Goal: Transaction & Acquisition: Purchase product/service

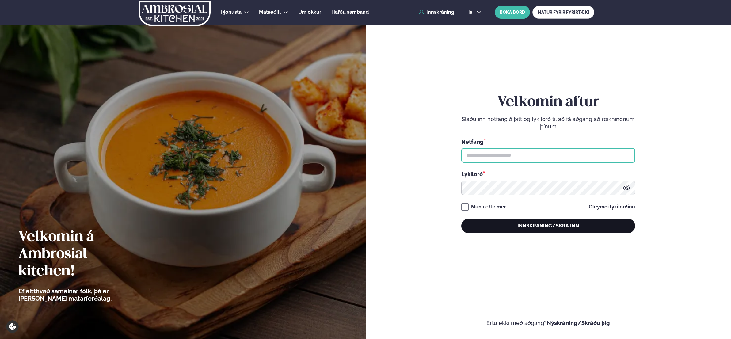
type input "**********"
click at [499, 228] on button "Innskráning/Skrá inn" at bounding box center [549, 226] width 174 height 15
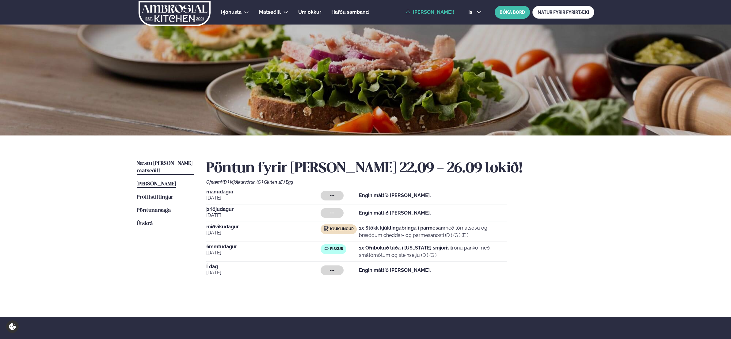
click at [164, 163] on span "Næstu [PERSON_NAME] matseðill" at bounding box center [165, 167] width 56 height 13
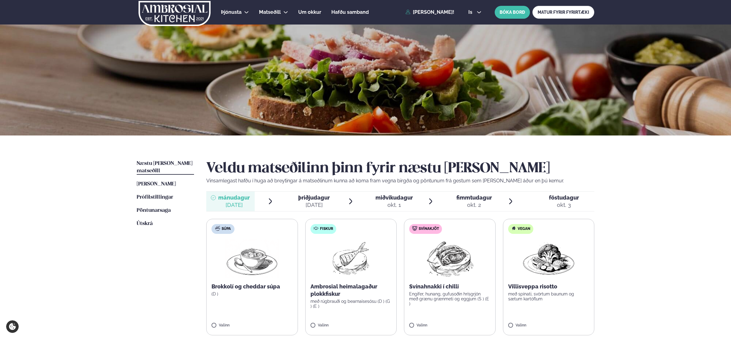
click at [397, 205] on div "okt. 1" at bounding box center [394, 204] width 37 height 7
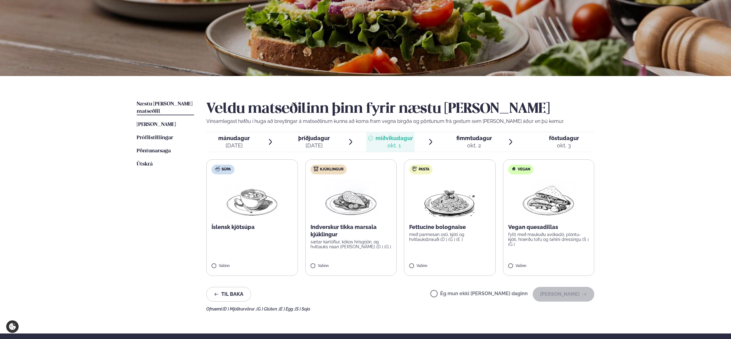
scroll to position [61, 0]
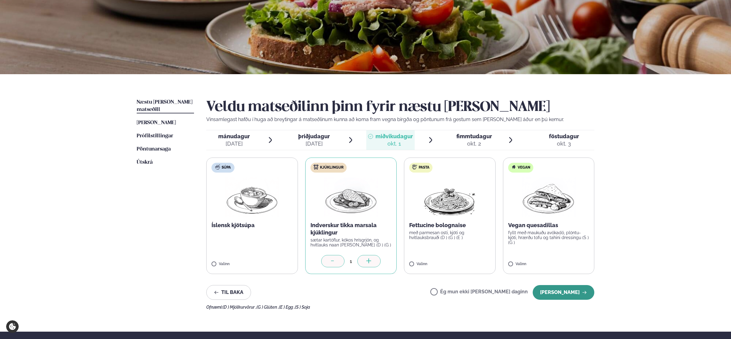
click at [555, 292] on button "[PERSON_NAME]" at bounding box center [564, 292] width 62 height 15
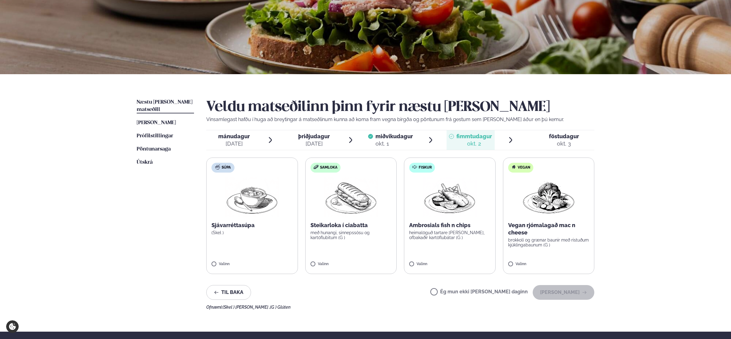
click at [411, 261] on label "Fiskur Ambrosials fish n chips heimalöguð tartare [PERSON_NAME], ofbakaðir kart…" at bounding box center [450, 216] width 92 height 117
click at [562, 292] on button "[PERSON_NAME]" at bounding box center [564, 292] width 62 height 15
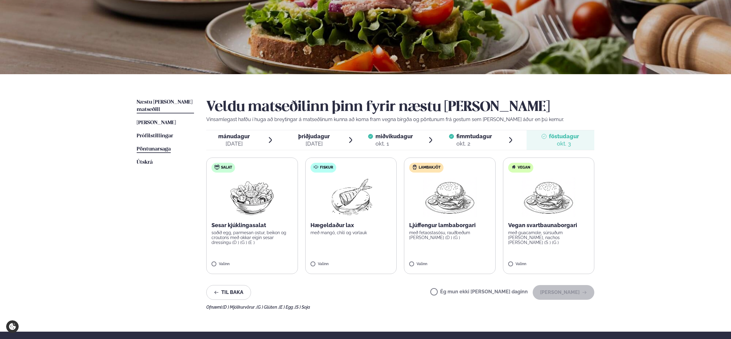
click at [151, 147] on span "Pöntunarsaga" at bounding box center [154, 149] width 34 height 5
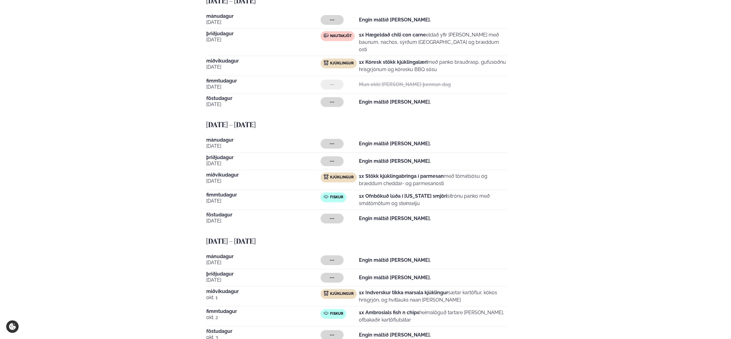
scroll to position [572, 0]
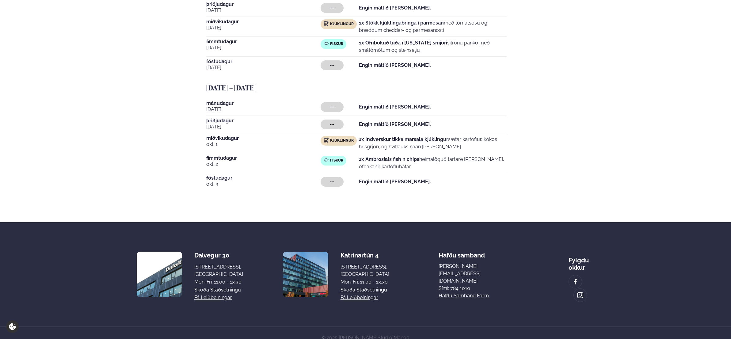
click at [570, 135] on div "[DATE] - [DATE] [PERSON_NAME][DATE] --- Engin máltíð [PERSON_NAME]. [DATE] --- …" at bounding box center [400, 137] width 388 height 107
